Goal: Task Accomplishment & Management: Manage account settings

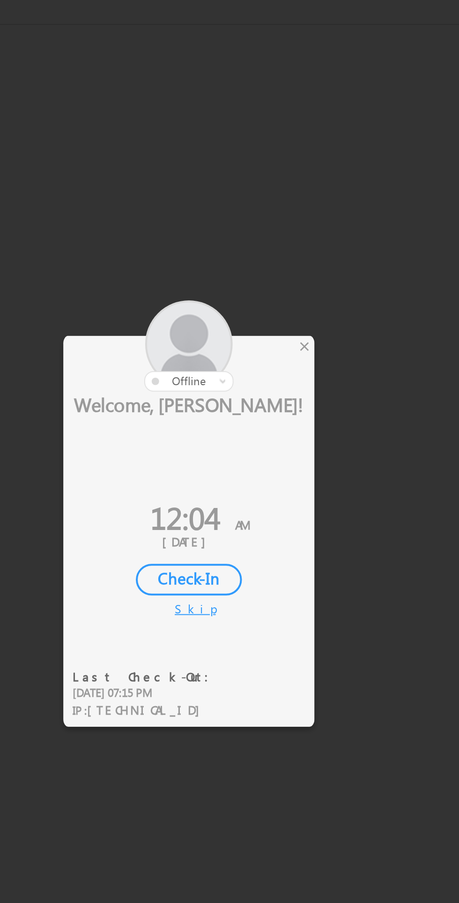
click at [270, 386] on div "×" at bounding box center [271, 384] width 10 height 10
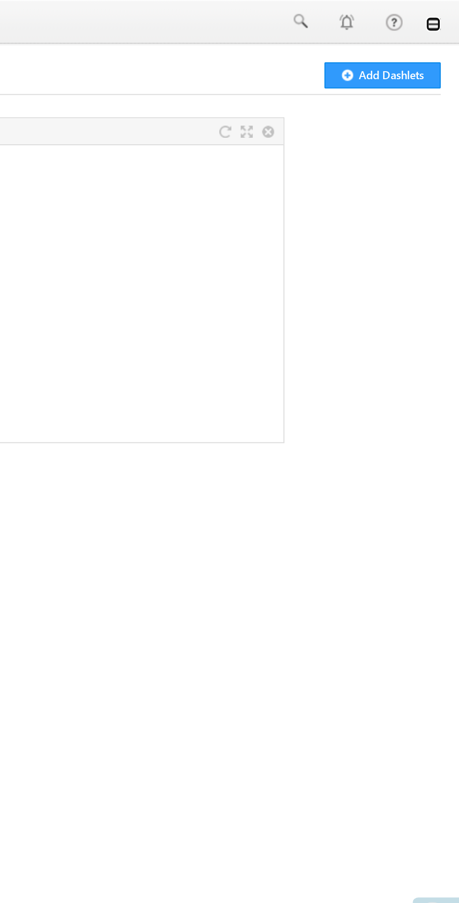
click at [449, 12] on link at bounding box center [445, 11] width 7 height 7
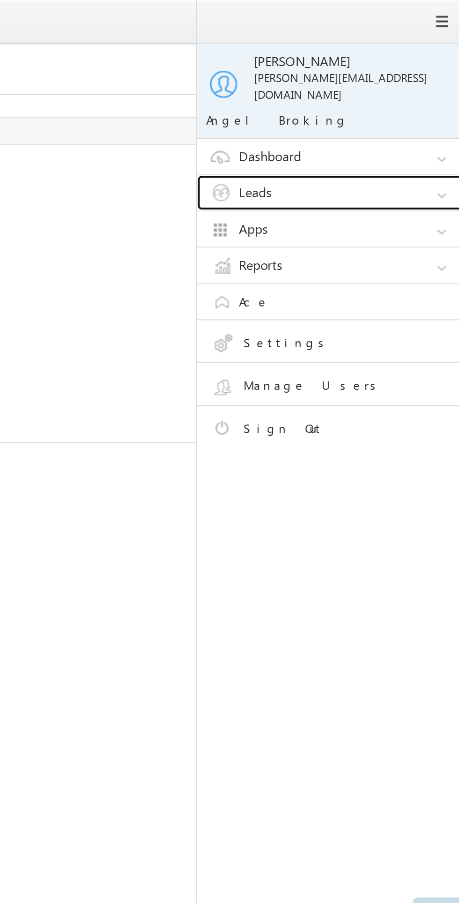
click at [373, 88] on link "Leads" at bounding box center [397, 97] width 141 height 18
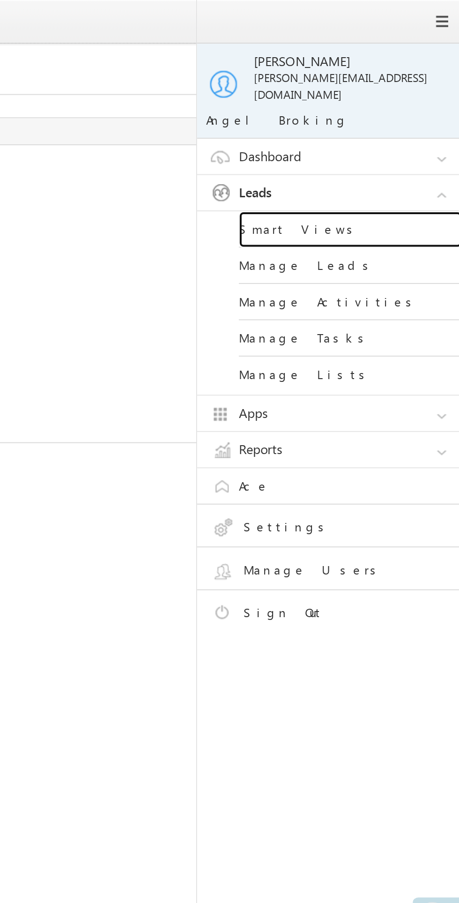
click at [382, 106] on link "Smart Views" at bounding box center [404, 115] width 112 height 18
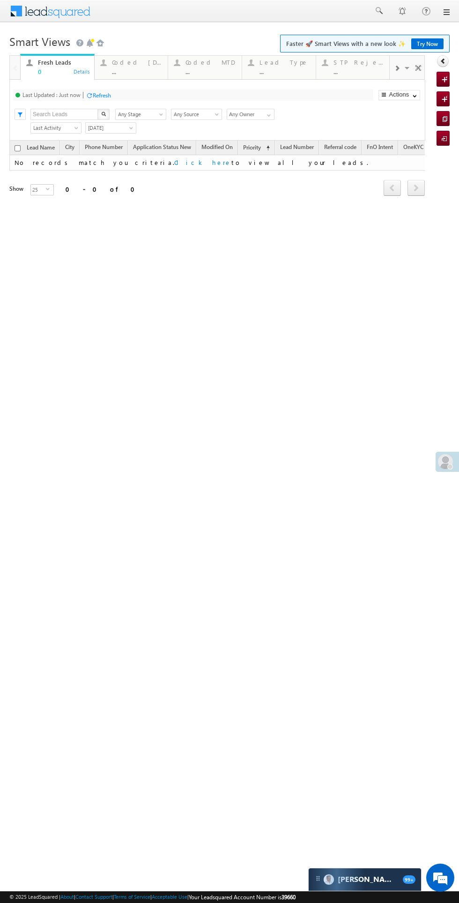
click at [125, 65] on div "Coded [DATE]" at bounding box center [137, 62] width 51 height 7
click at [207, 71] on div "..." at bounding box center [211, 71] width 51 height 7
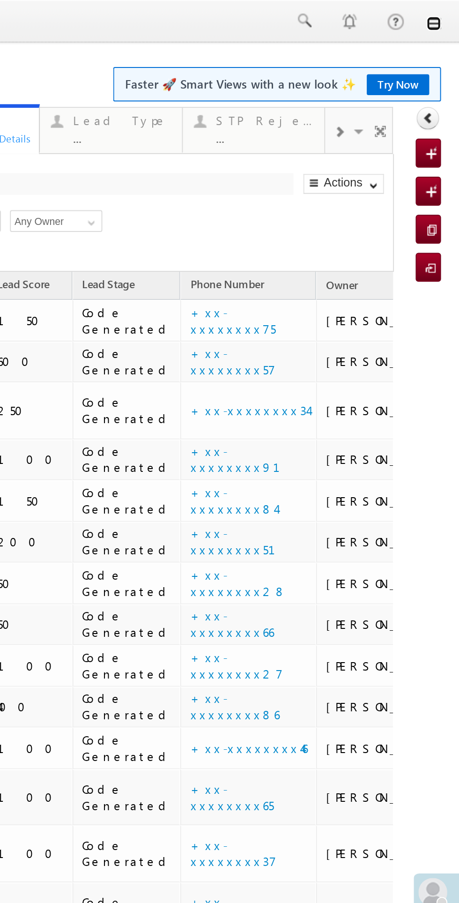
click at [15, 9] on link at bounding box center [17, 11] width 7 height 7
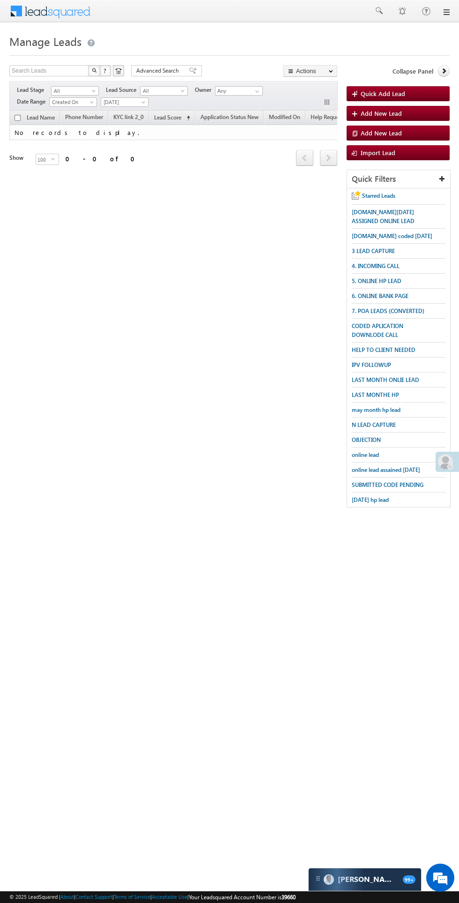
click at [393, 248] on span "3 LEAD CAPTURE" at bounding box center [373, 250] width 43 height 7
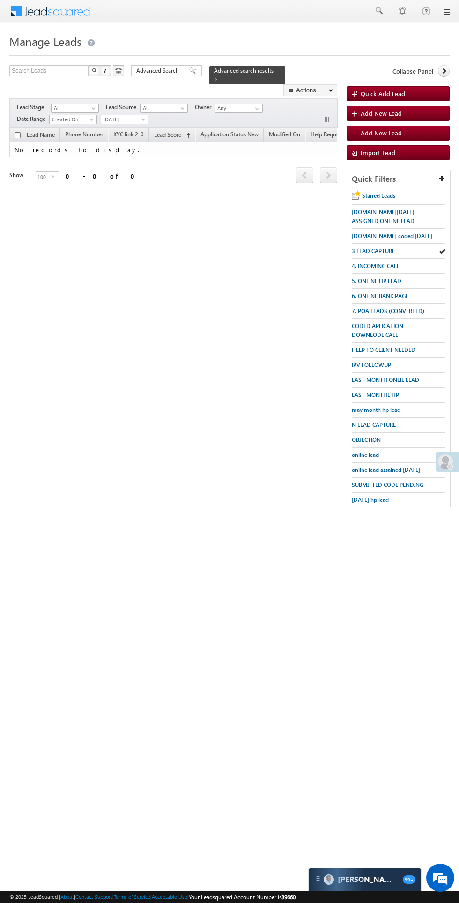
click at [128, 115] on span "Today" at bounding box center [123, 119] width 45 height 8
click at [146, 118] on span at bounding box center [144, 121] width 7 height 7
click at [133, 116] on link "All Time" at bounding box center [125, 112] width 47 height 8
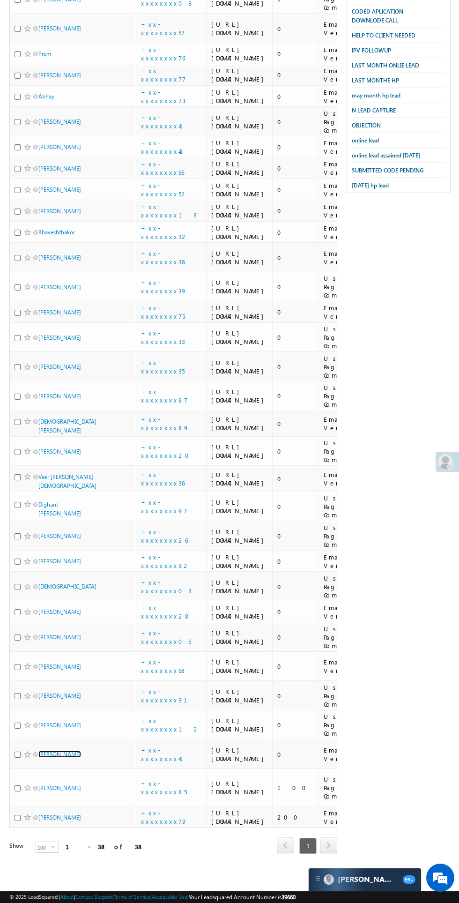
click at [60, 758] on link "[PERSON_NAME]" at bounding box center [59, 754] width 43 height 7
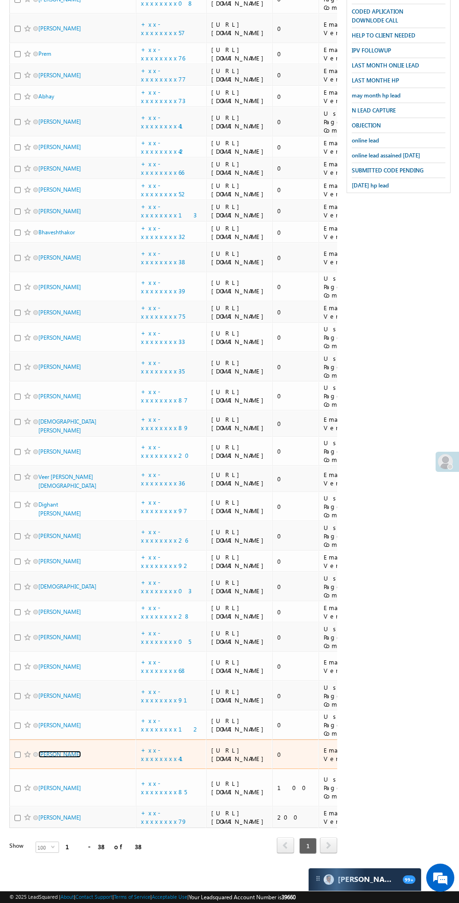
scroll to position [1359, 0]
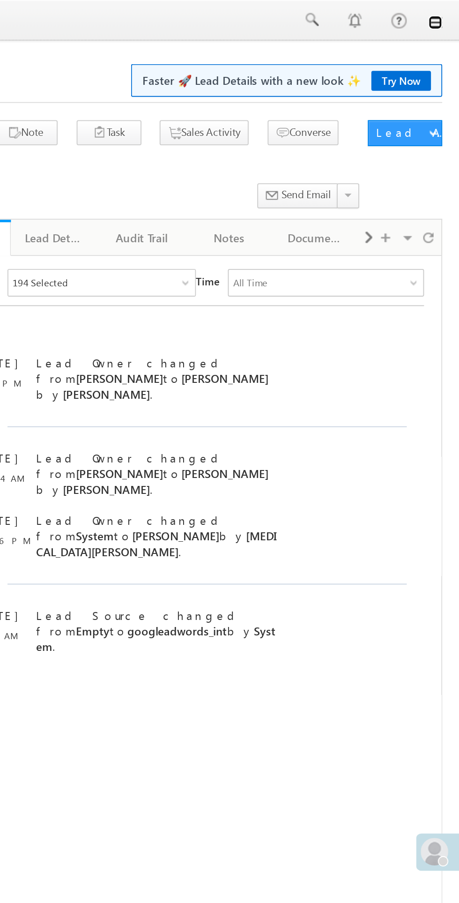
click at [446, 13] on link at bounding box center [445, 11] width 7 height 7
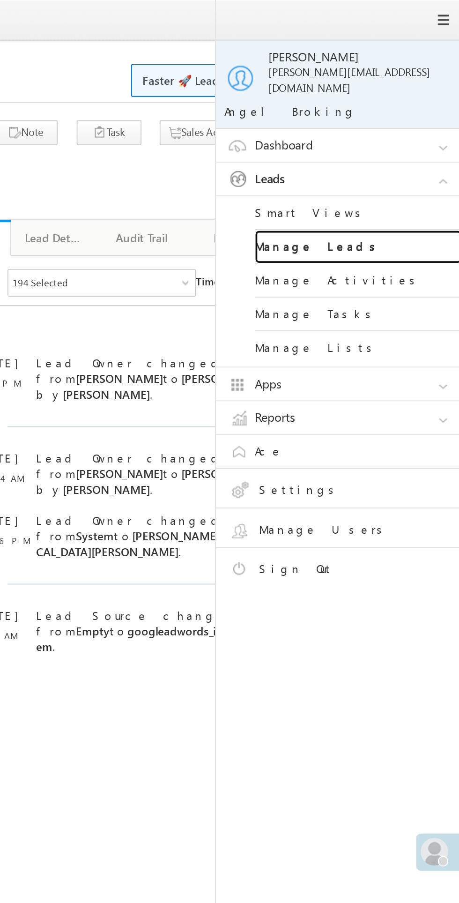
click at [383, 130] on link "Manage Leads" at bounding box center [404, 134] width 112 height 18
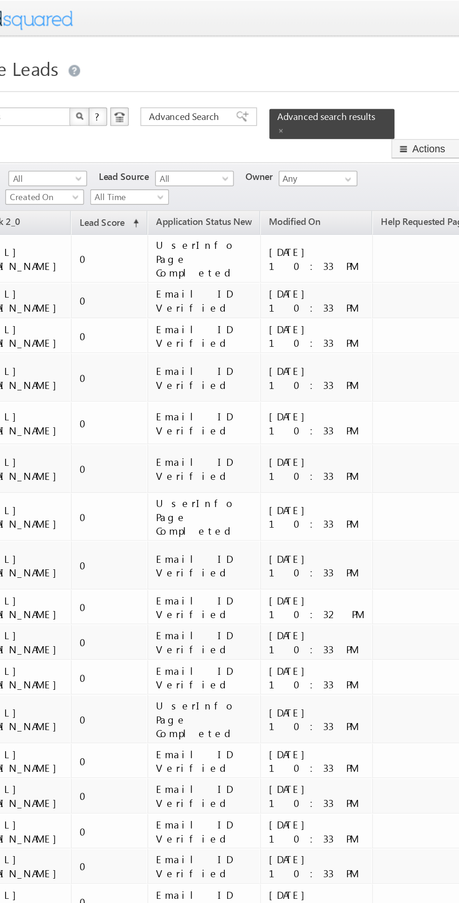
scroll to position [0, 188]
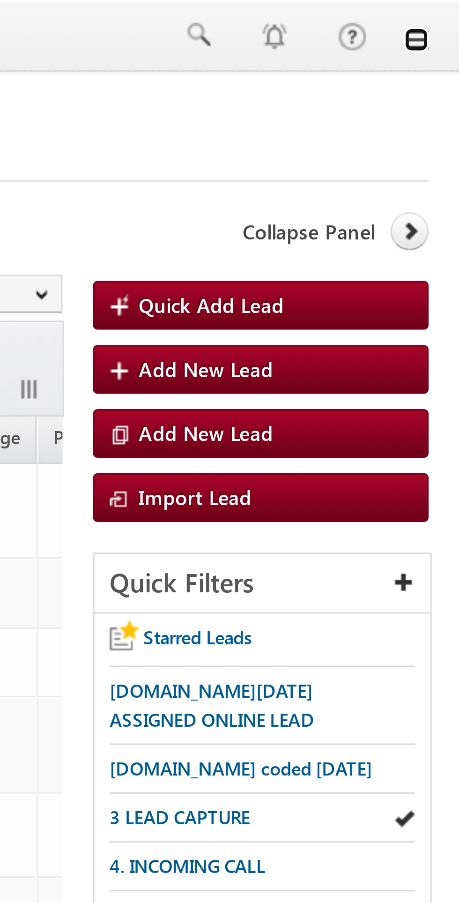
click at [445, 12] on link at bounding box center [445, 11] width 7 height 7
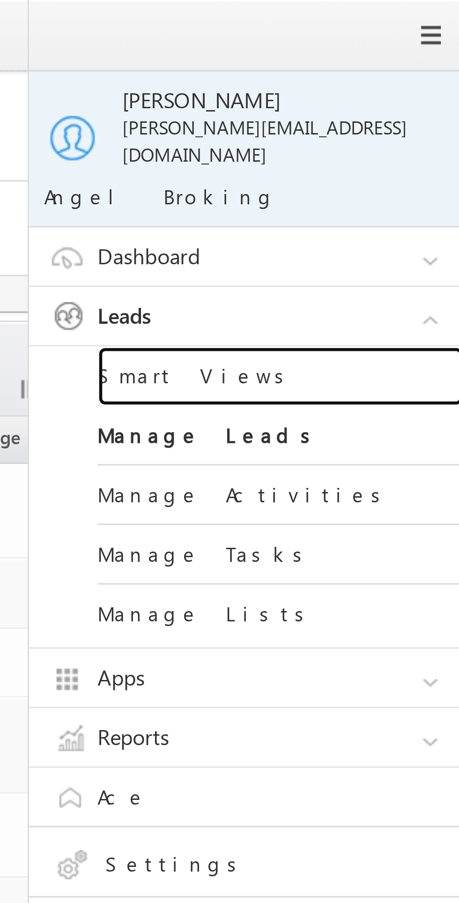
click at [383, 107] on link "Smart Views" at bounding box center [404, 115] width 112 height 18
